Goal: Task Accomplishment & Management: Complete application form

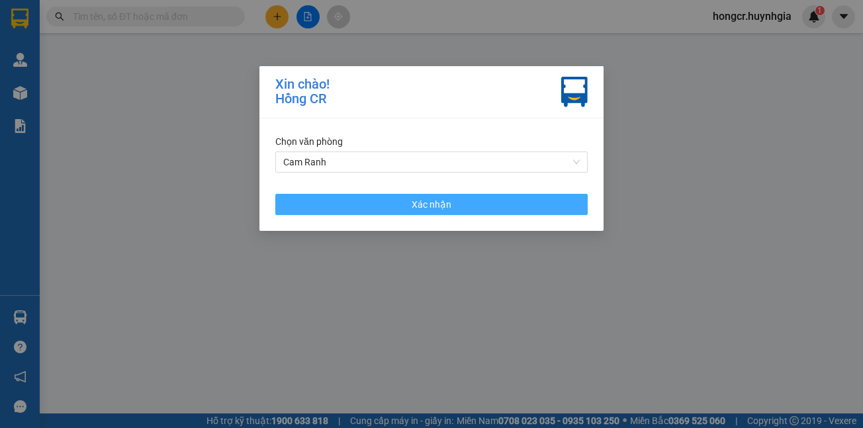
click at [430, 205] on span "Xác nhận" at bounding box center [432, 204] width 40 height 15
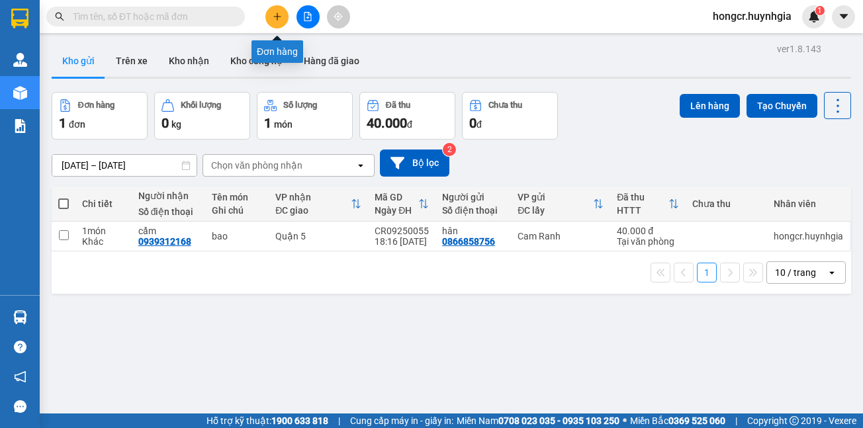
click at [273, 18] on icon "plus" at bounding box center [277, 16] width 9 height 9
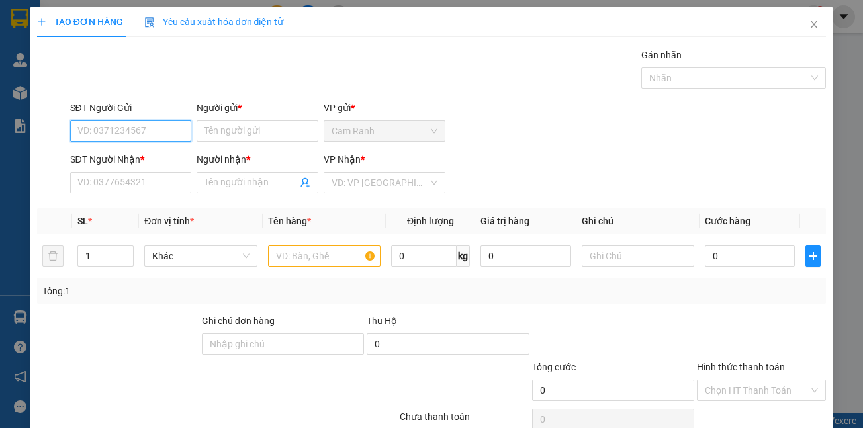
click at [150, 134] on input "SĐT Người Gửi" at bounding box center [131, 130] width 122 height 21
type input "0914416697"
click at [224, 138] on input "Người gửi *" at bounding box center [258, 130] width 122 height 21
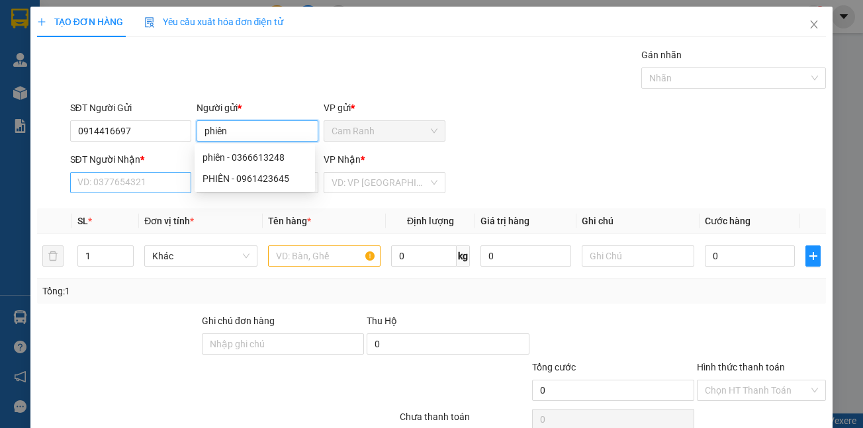
type input "phiên"
click at [109, 187] on input "SĐT Người Nhận *" at bounding box center [131, 182] width 122 height 21
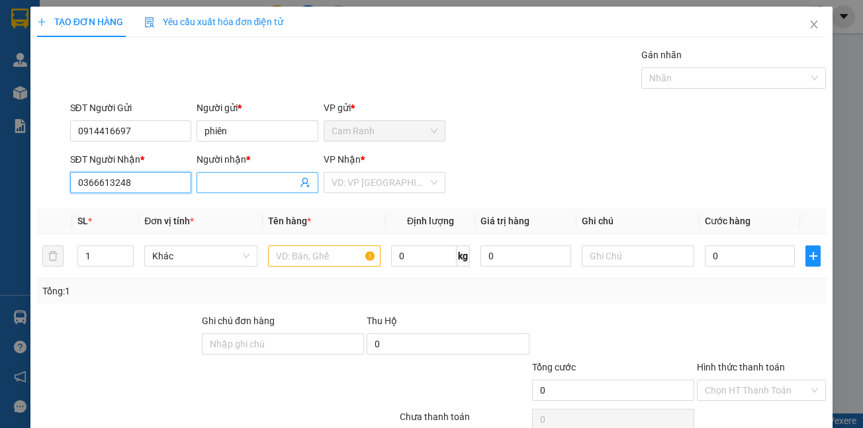
type input "0366613248"
click at [251, 175] on span at bounding box center [258, 182] width 122 height 21
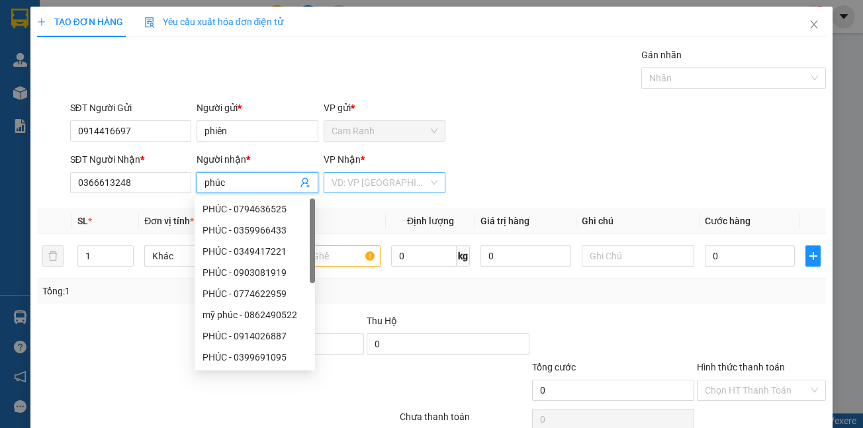
type input "phúc"
click at [366, 187] on input "search" at bounding box center [380, 183] width 97 height 20
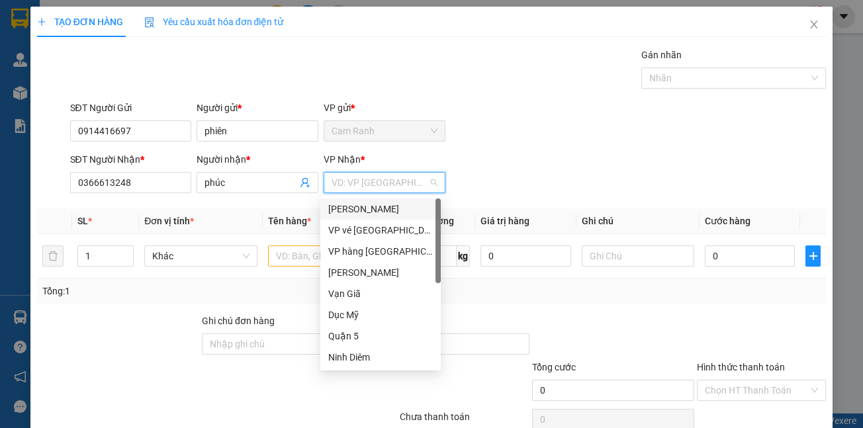
click at [351, 212] on div "[PERSON_NAME]" at bounding box center [380, 209] width 105 height 15
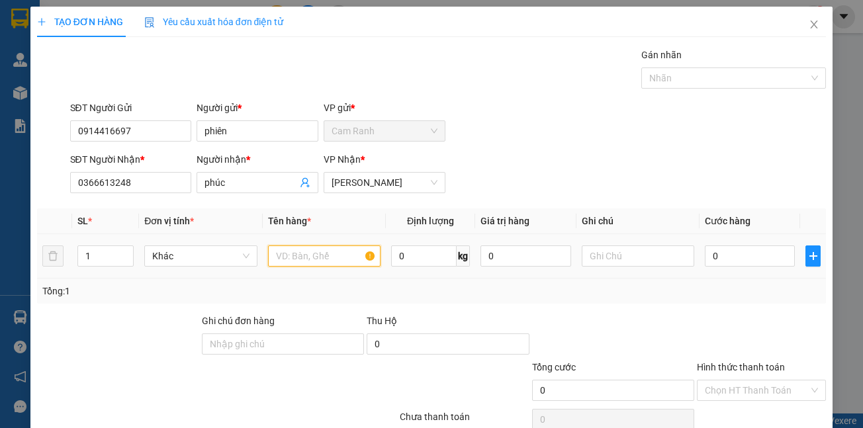
click at [304, 259] on input "text" at bounding box center [324, 255] width 112 height 21
type input "thùng"
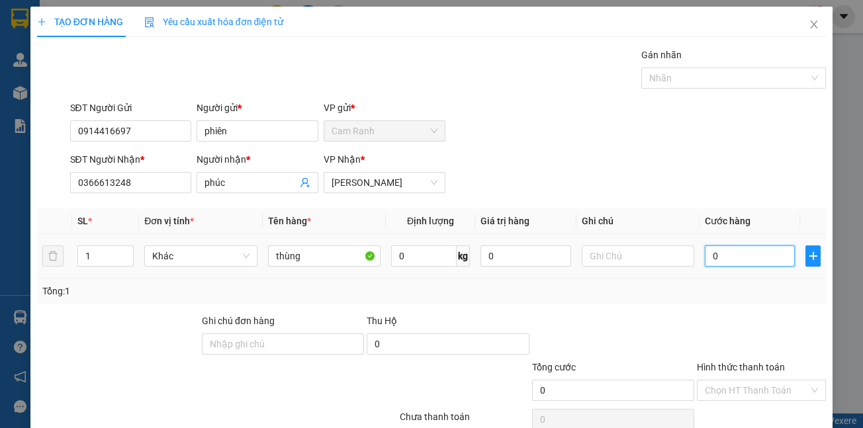
click at [730, 263] on input "0" at bounding box center [750, 255] width 90 height 21
type input "4"
type input "40"
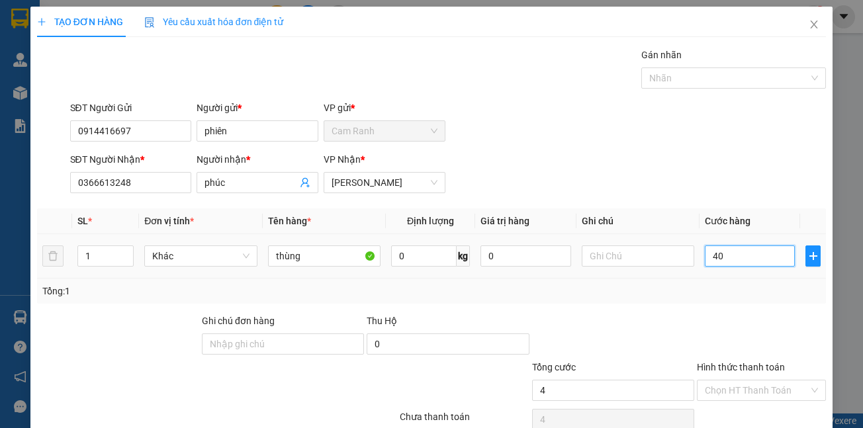
type input "40"
type input "400"
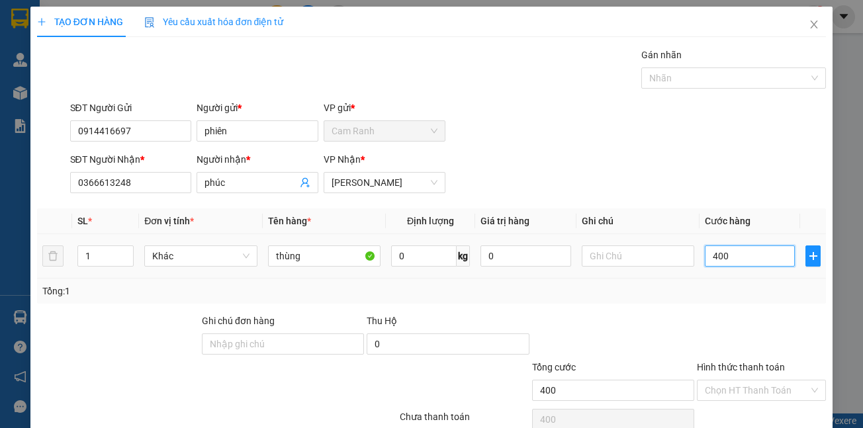
type input "4.000"
type input "40.000"
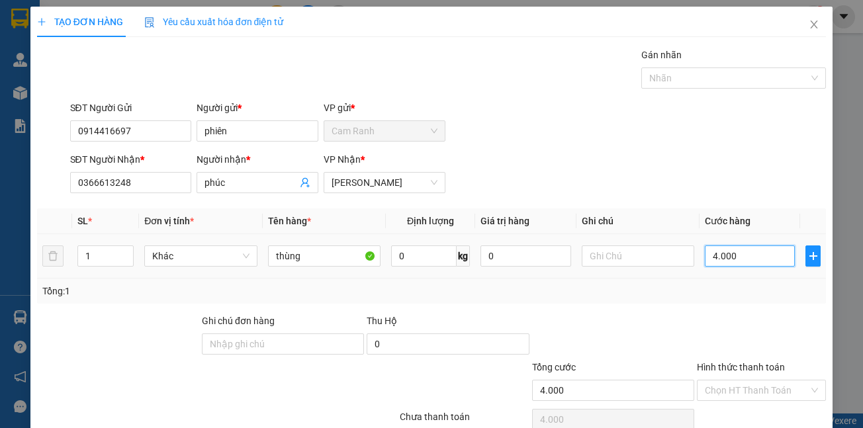
type input "40.000"
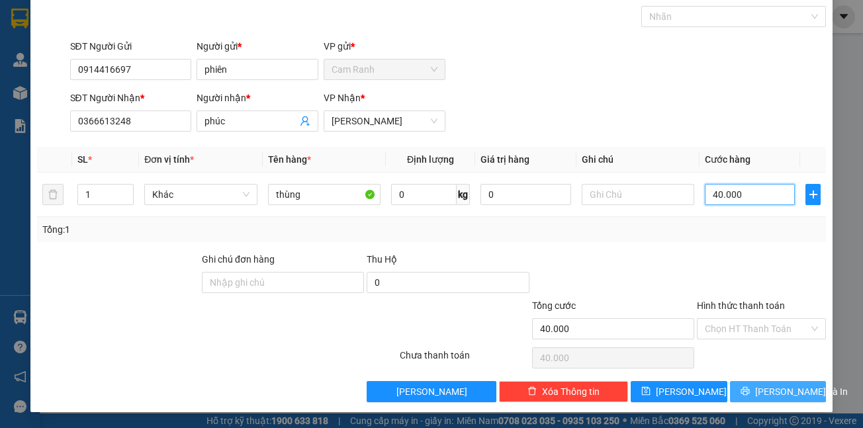
type input "40.000"
click at [743, 395] on icon "printer" at bounding box center [744, 390] width 9 height 9
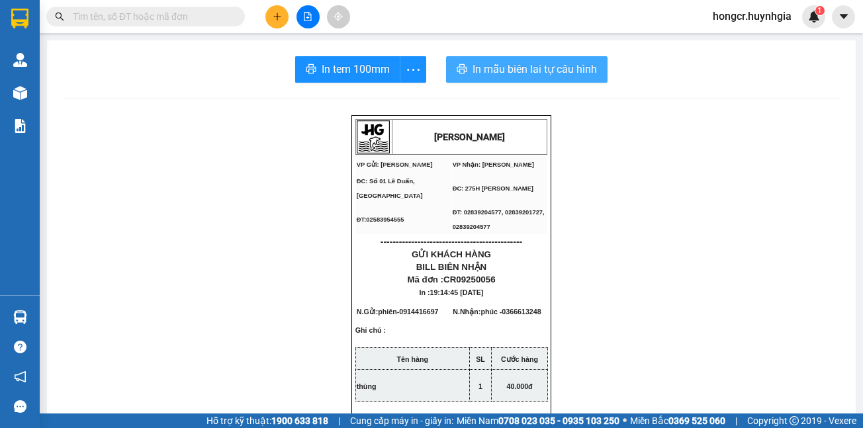
click at [500, 66] on span "In mẫu biên lai tự cấu hình" at bounding box center [534, 69] width 124 height 17
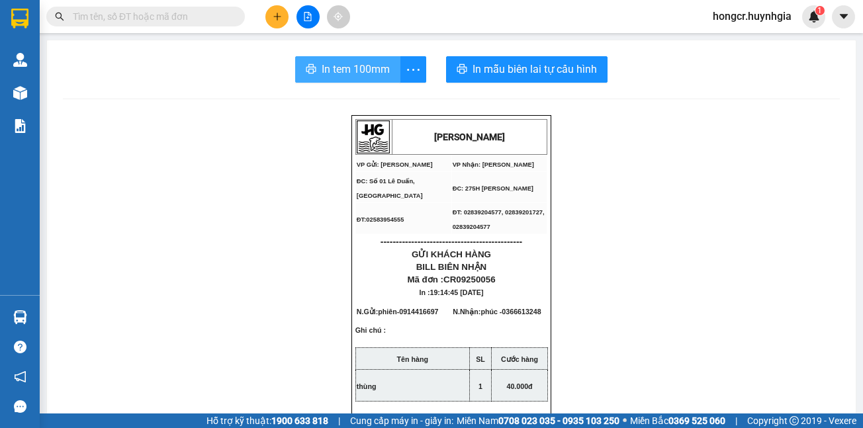
click at [363, 72] on span "In tem 100mm" at bounding box center [356, 69] width 68 height 17
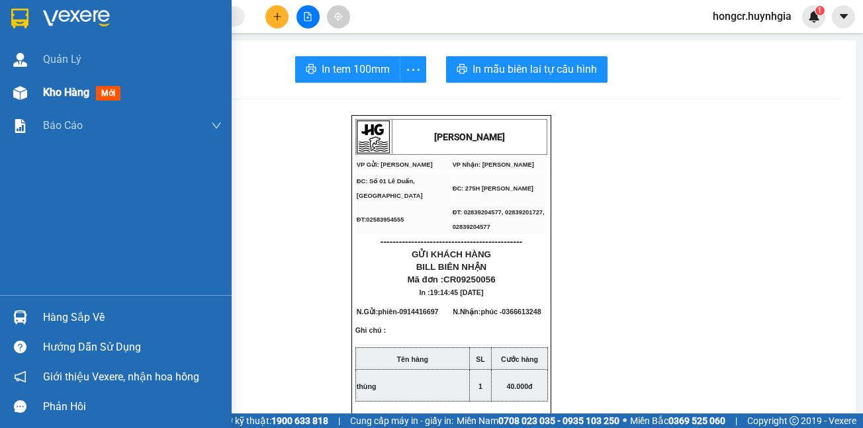
click at [81, 94] on span "Kho hàng" at bounding box center [66, 92] width 46 height 13
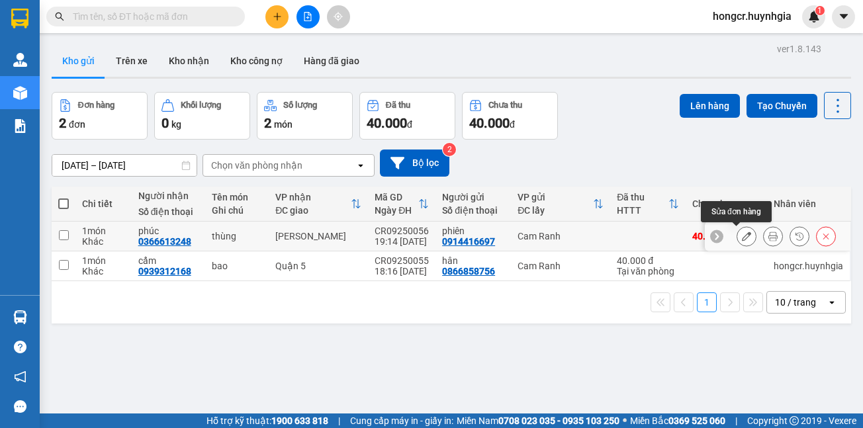
click at [742, 236] on icon at bounding box center [746, 236] width 9 height 9
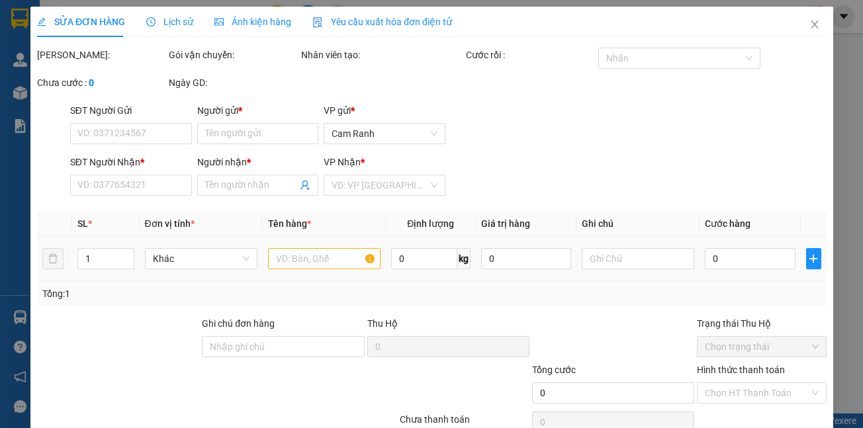
type input "0914416697"
type input "phiên"
type input "0366613248"
type input "phúc"
type input "40.000"
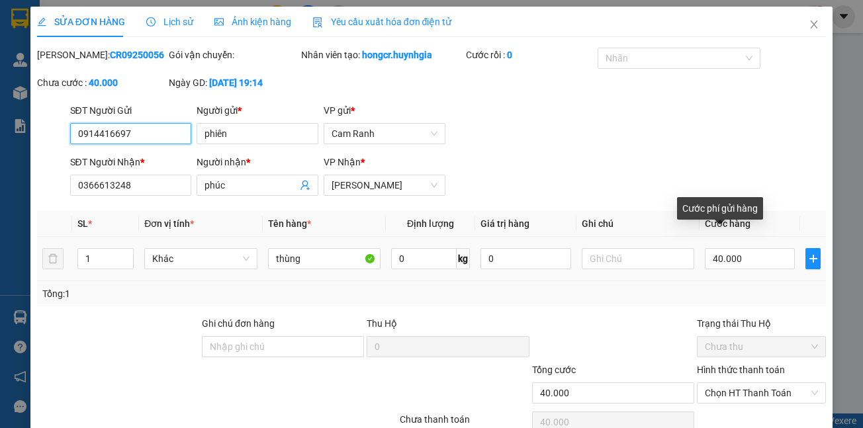
scroll to position [79, 0]
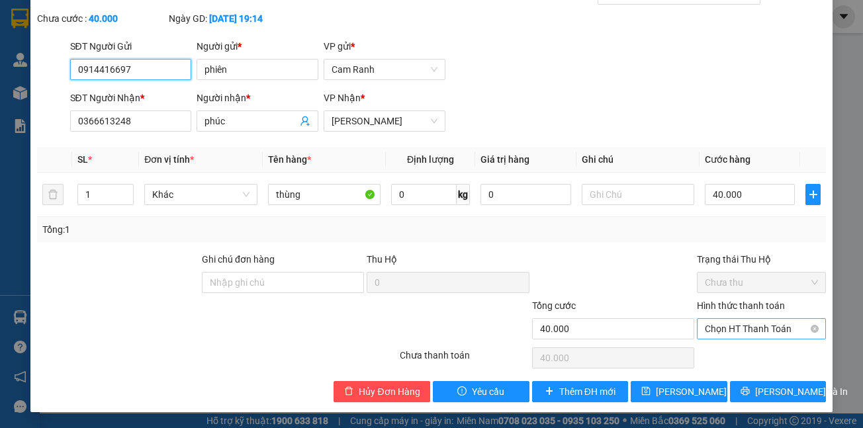
click at [715, 332] on span "Chọn HT Thanh Toán" at bounding box center [761, 329] width 113 height 20
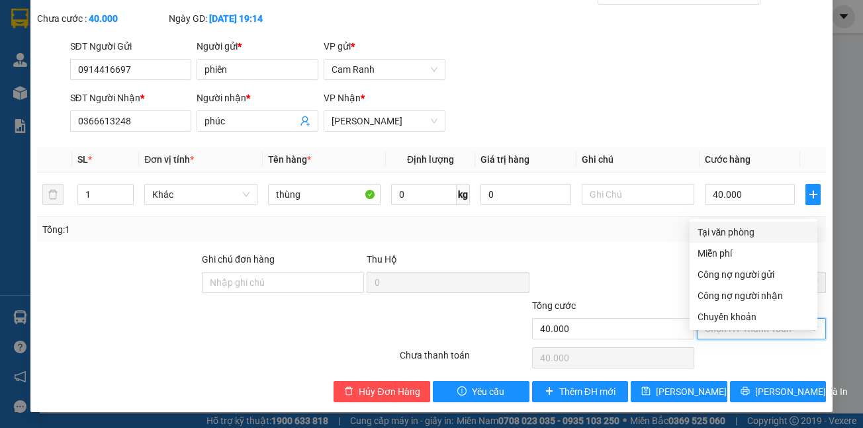
click at [712, 225] on div "Tại văn phòng" at bounding box center [753, 232] width 112 height 15
type input "0"
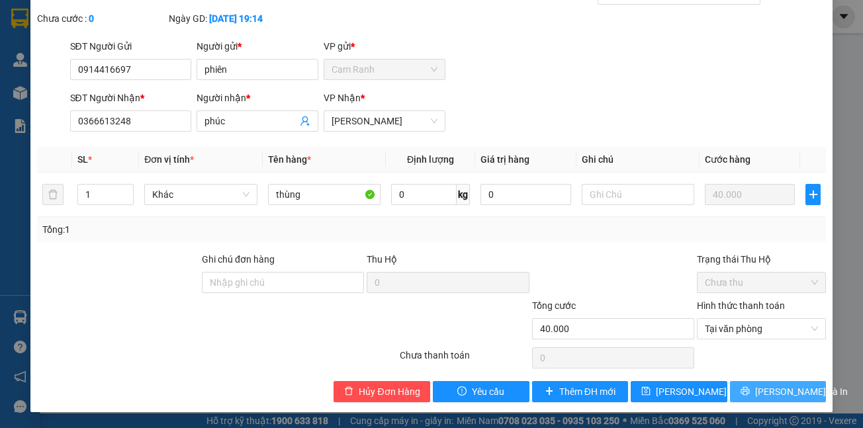
click at [742, 389] on button "[PERSON_NAME] và In" at bounding box center [778, 391] width 97 height 21
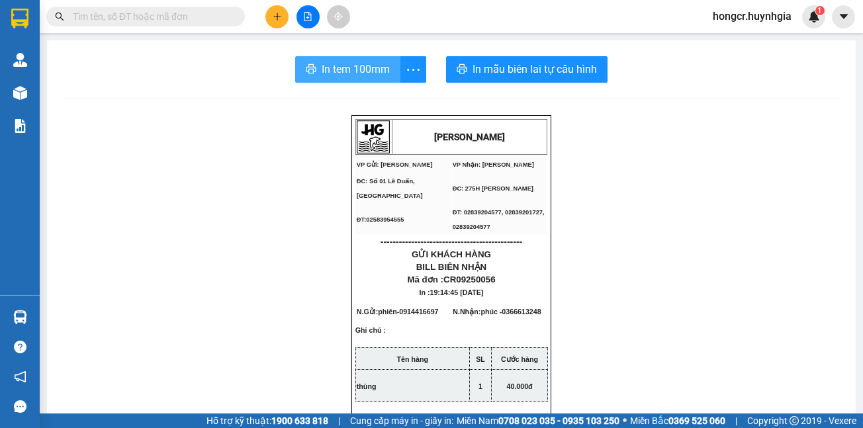
click at [336, 69] on span "In tem 100mm" at bounding box center [356, 69] width 68 height 17
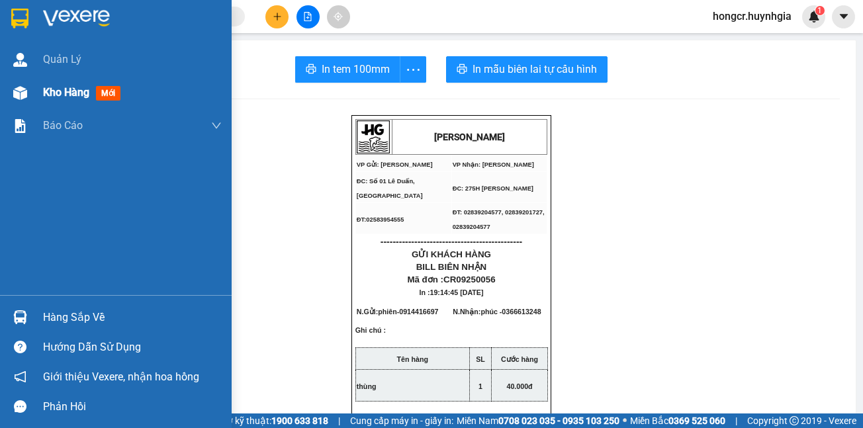
click at [60, 93] on span "Kho hàng" at bounding box center [66, 92] width 46 height 13
